Goal: Task Accomplishment & Management: Use online tool/utility

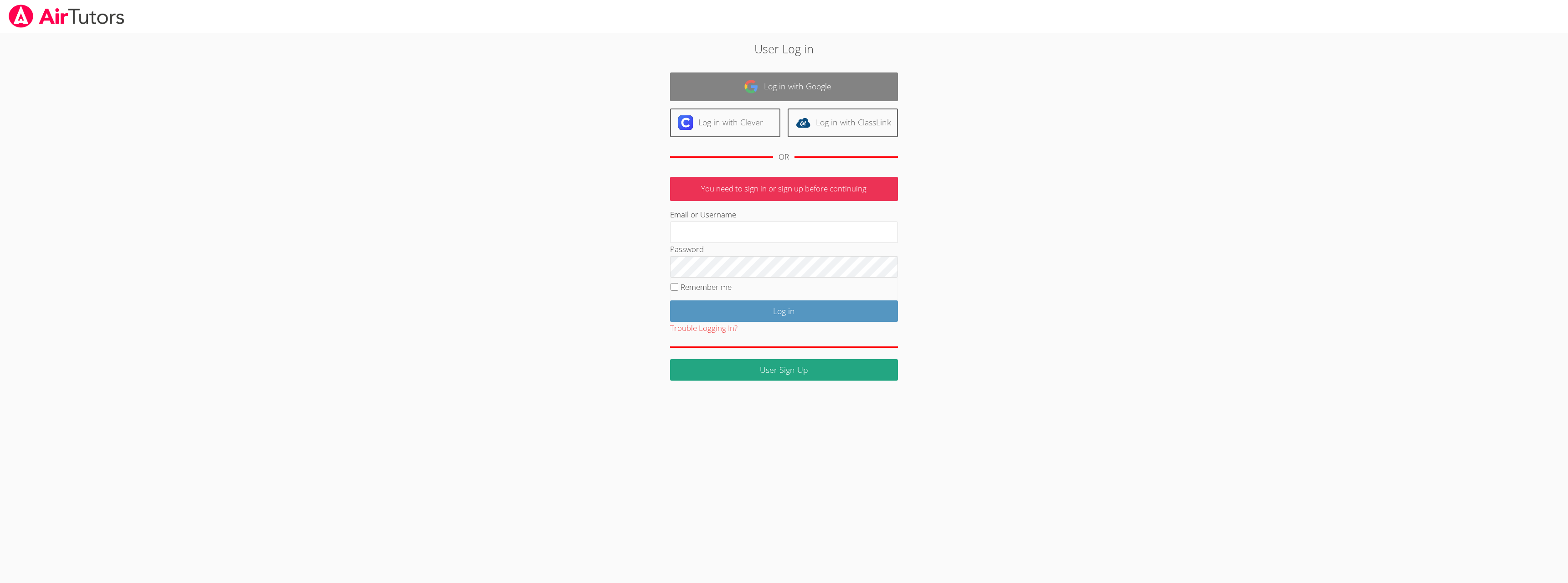
click at [730, 86] on link "Log in with Google" at bounding box center [784, 87] width 228 height 29
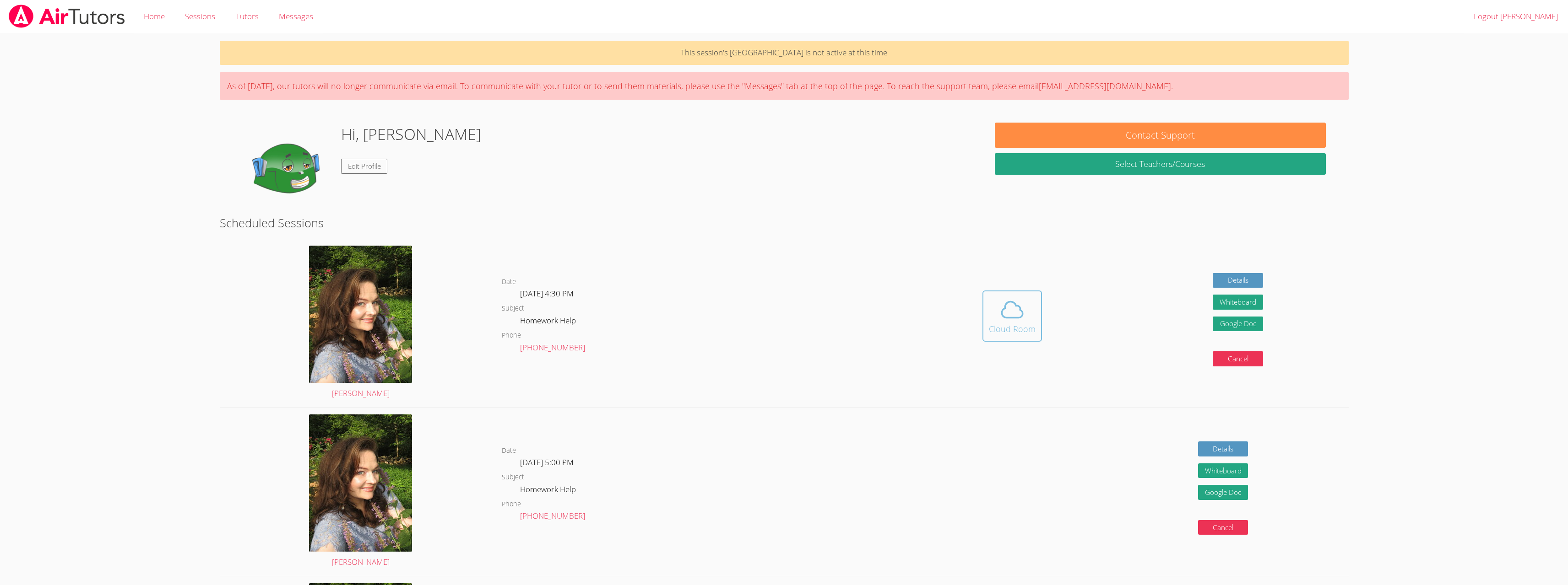
click at [1033, 308] on span at bounding box center [1012, 309] width 47 height 26
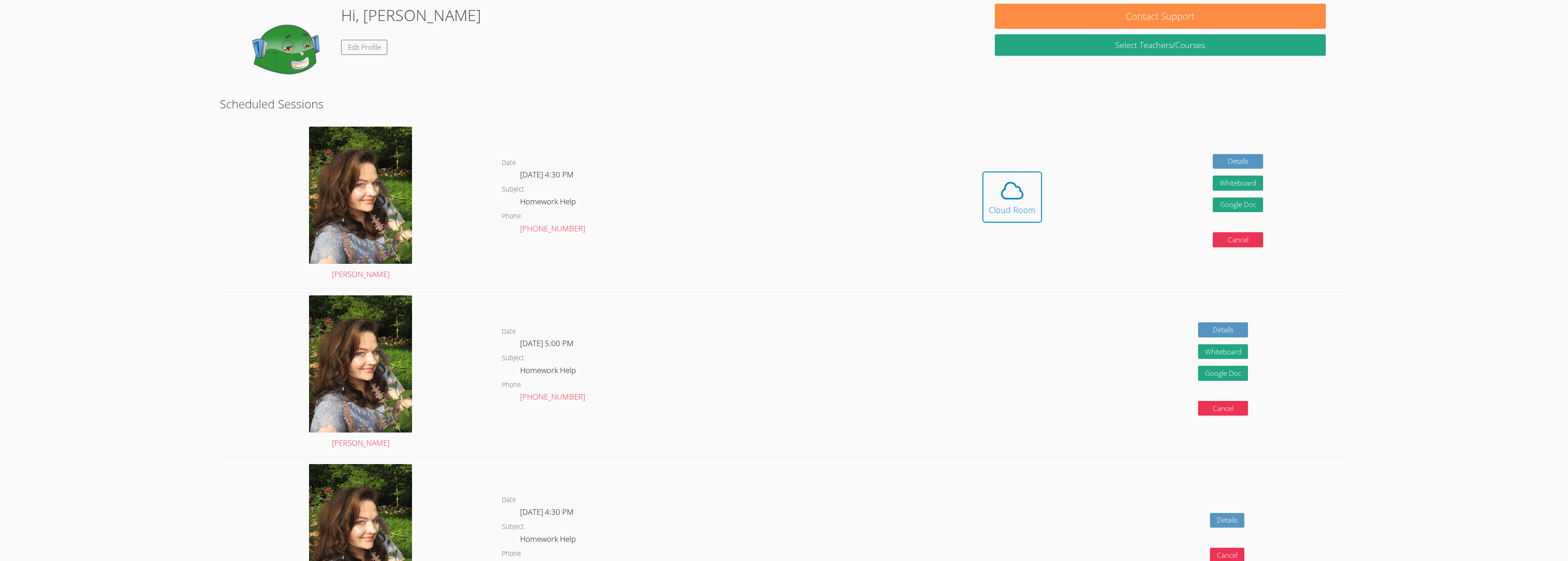
scroll to position [137, 0]
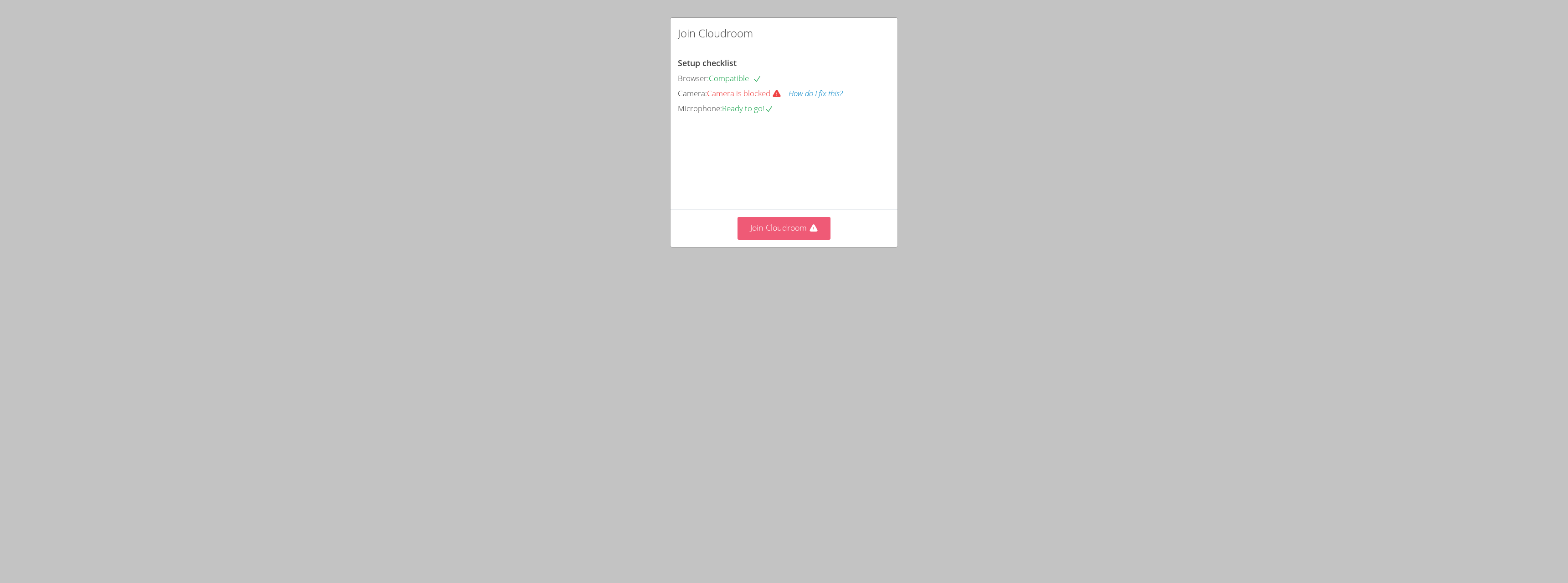
click at [744, 238] on button "Join Cloudroom" at bounding box center [785, 228] width 94 height 22
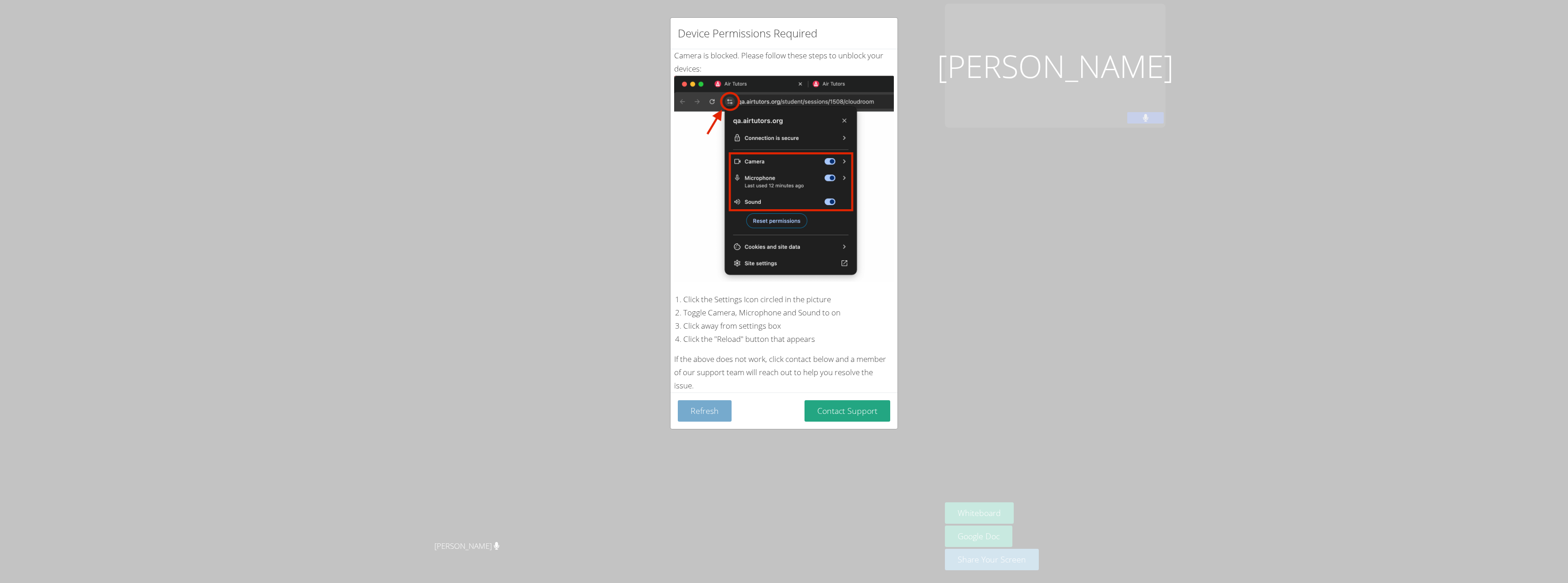
click at [720, 400] on button "Refresh" at bounding box center [705, 411] width 54 height 21
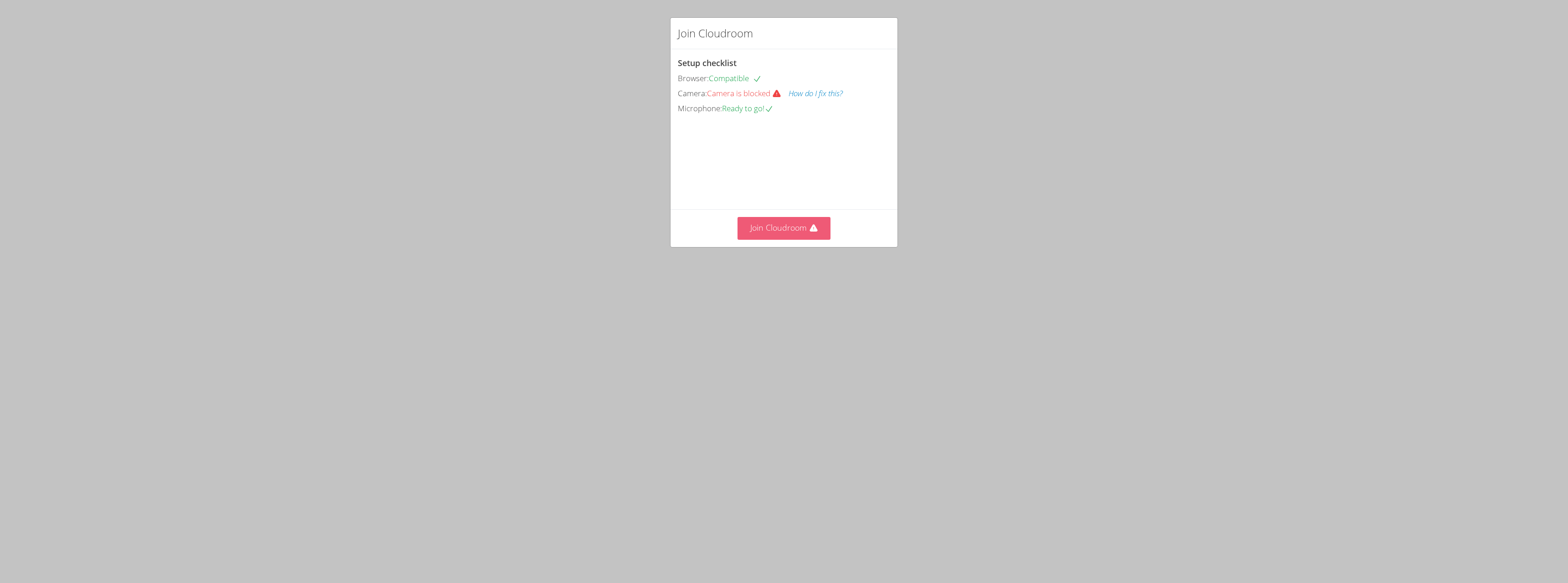
click at [809, 226] on button "Join Cloudroom" at bounding box center [785, 228] width 94 height 22
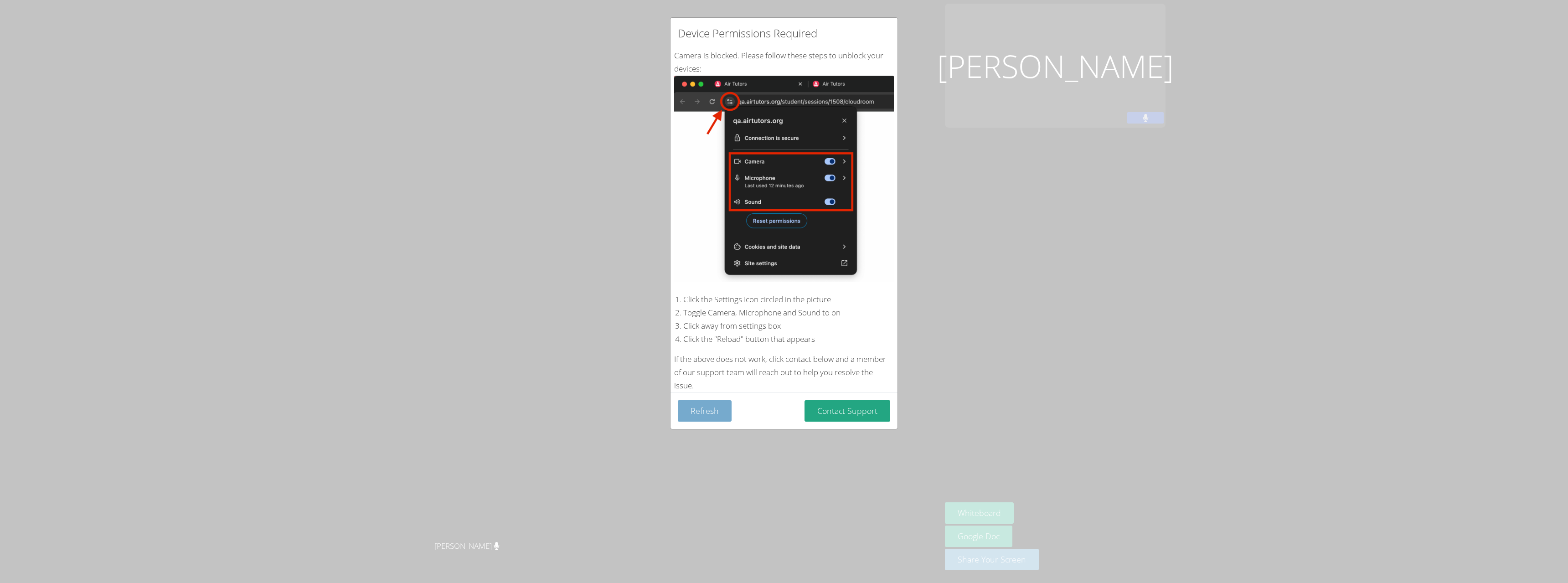
click at [702, 401] on button "Refresh" at bounding box center [705, 411] width 54 height 21
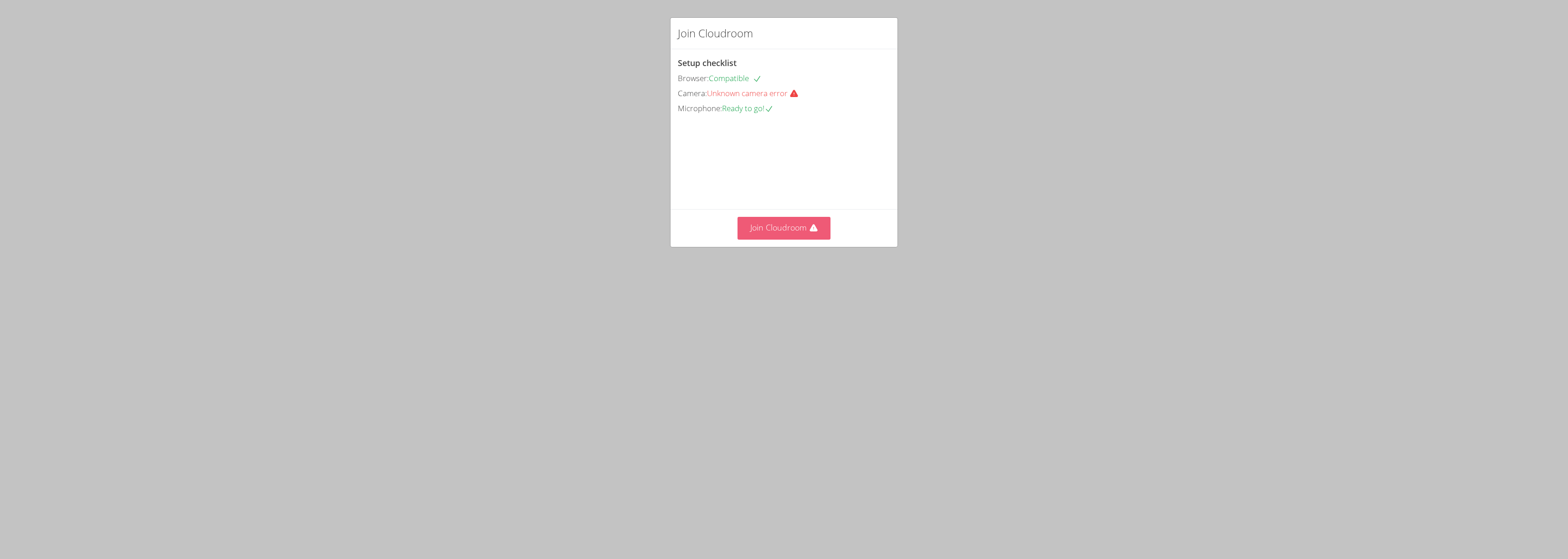
click at [795, 239] on button "Join Cloudroom" at bounding box center [785, 228] width 94 height 22
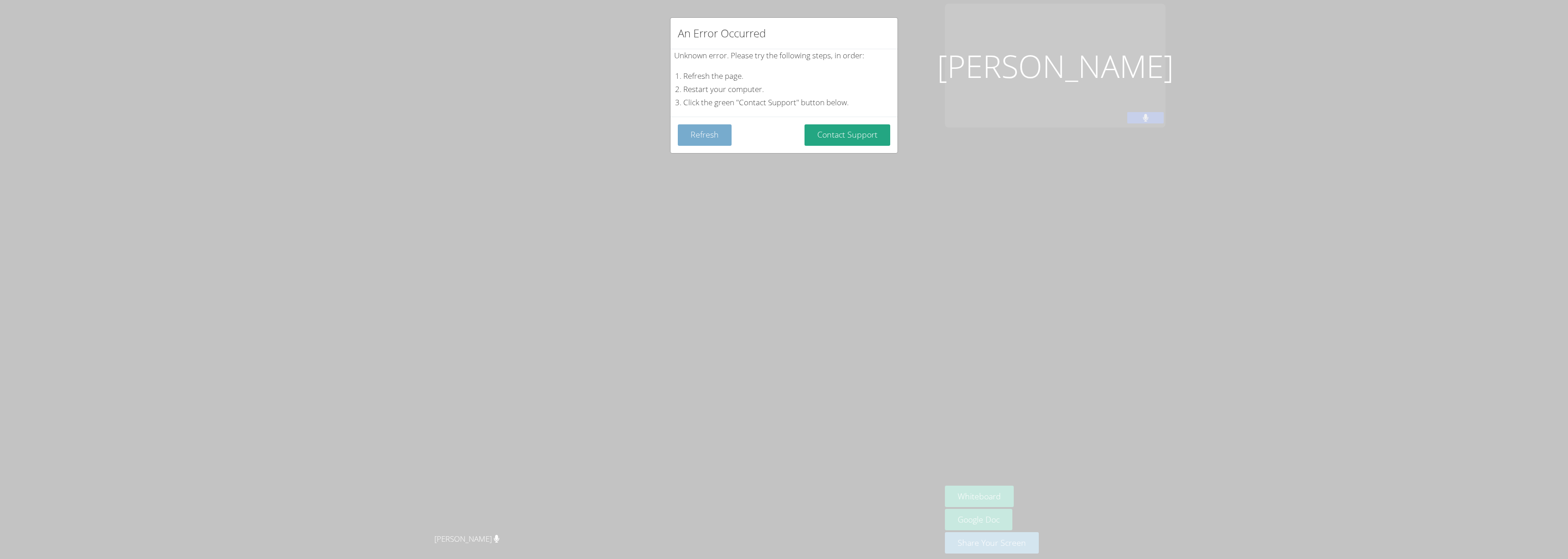
click at [704, 139] on button "Refresh" at bounding box center [705, 135] width 54 height 21
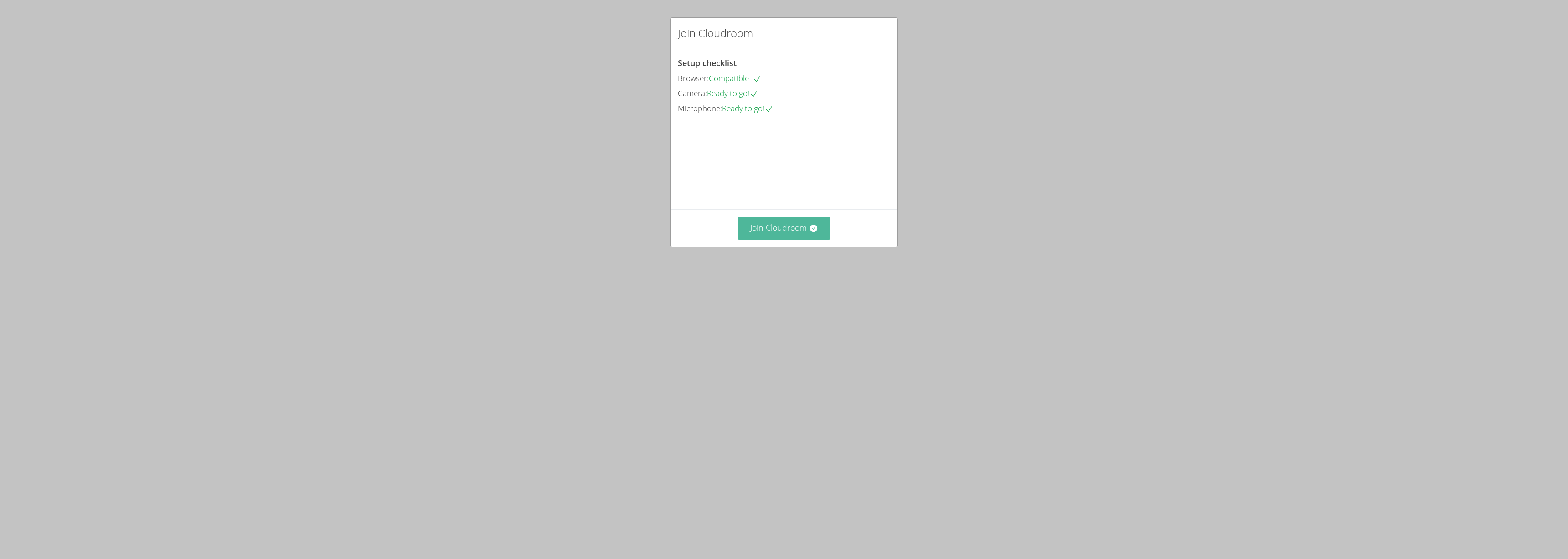
click at [798, 239] on button "Join Cloudroom" at bounding box center [785, 228] width 94 height 22
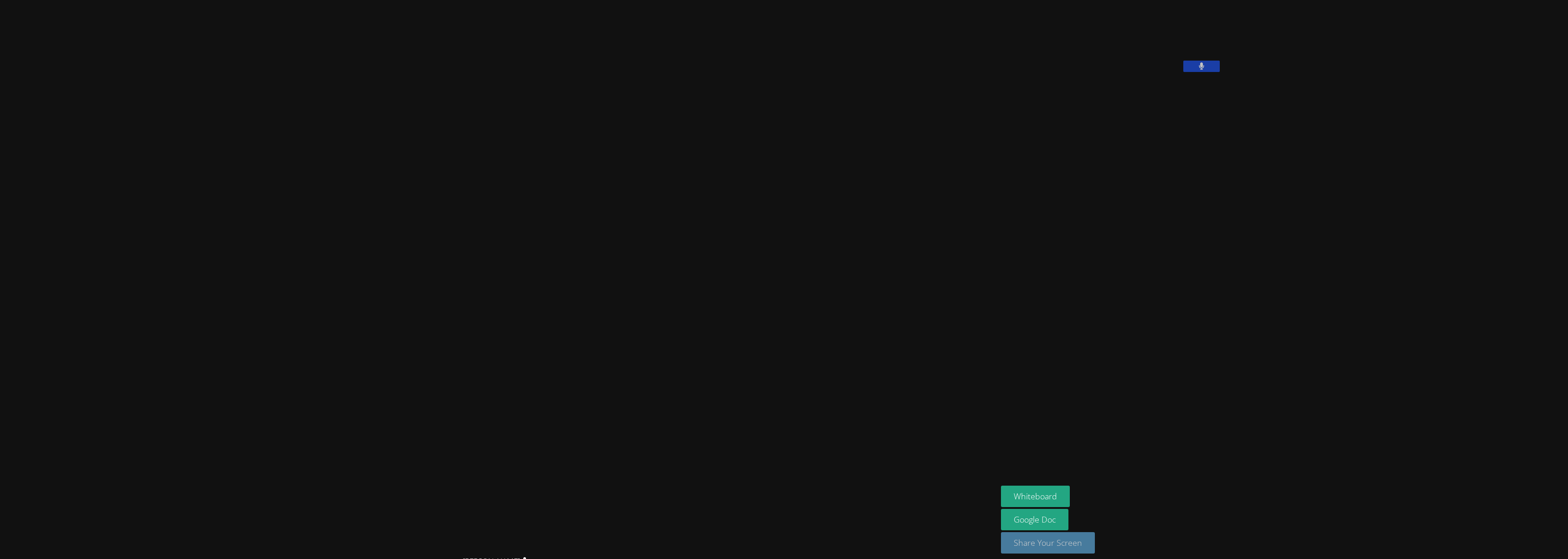
click at [1001, 545] on button "Share Your Screen" at bounding box center [1048, 543] width 94 height 21
click at [1070, 506] on button "Whiteboard" at bounding box center [1036, 503] width 69 height 21
click at [1001, 543] on button "Share Your Screen" at bounding box center [1048, 543] width 94 height 21
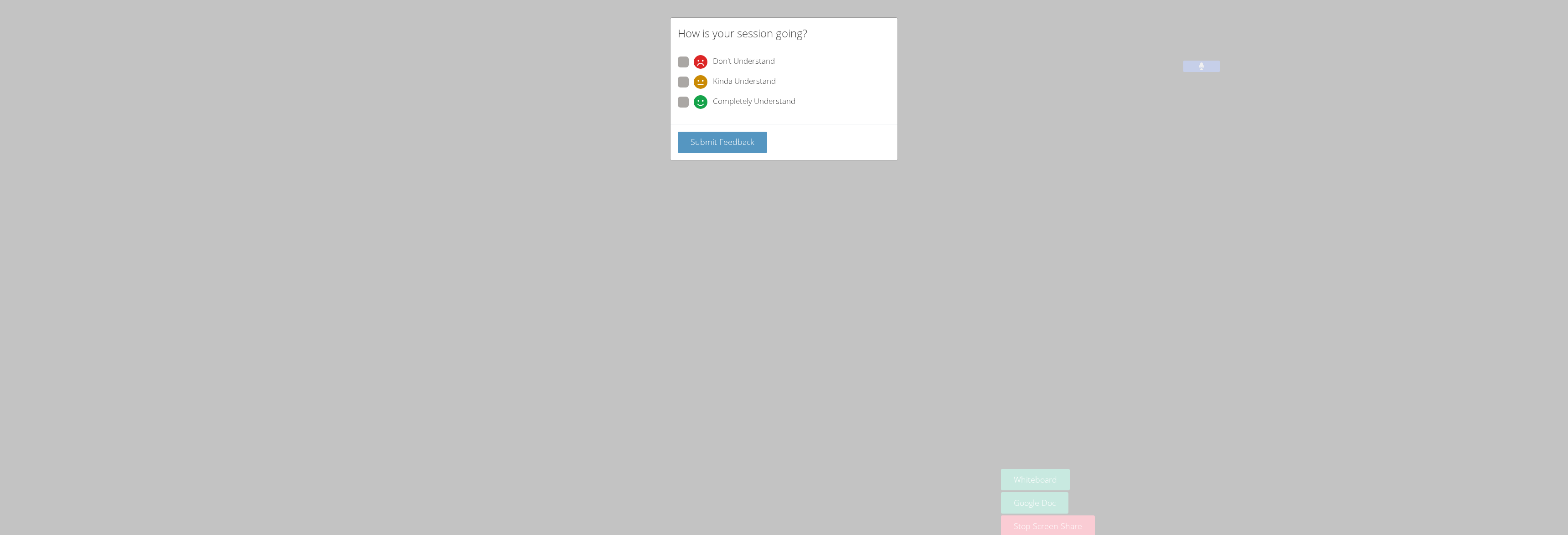
click at [705, 105] on icon at bounding box center [701, 102] width 13 height 13
click at [702, 104] on input "Completely Understand" at bounding box center [698, 100] width 8 height 8
radio input "true"
click at [690, 133] on button "Submit Feedback" at bounding box center [722, 143] width 89 height 21
